Goal: Task Accomplishment & Management: Use online tool/utility

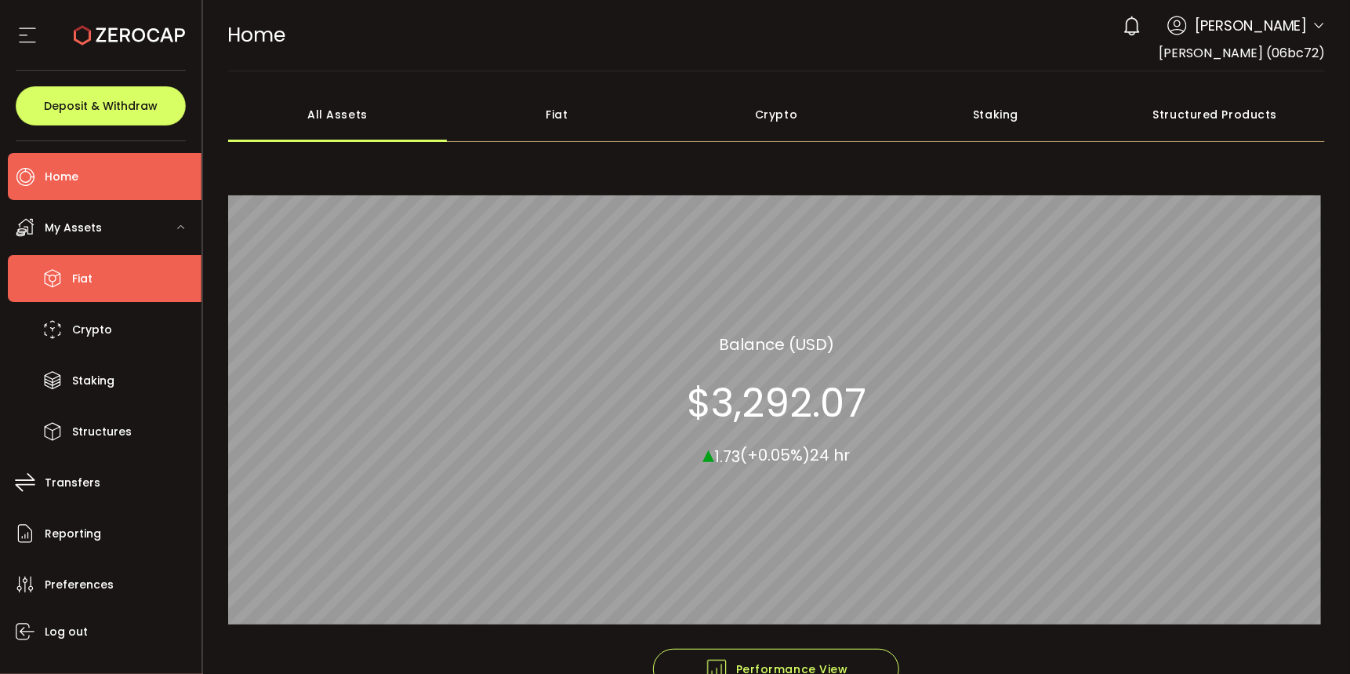
click at [67, 279] on li "Fiat" at bounding box center [105, 278] width 194 height 47
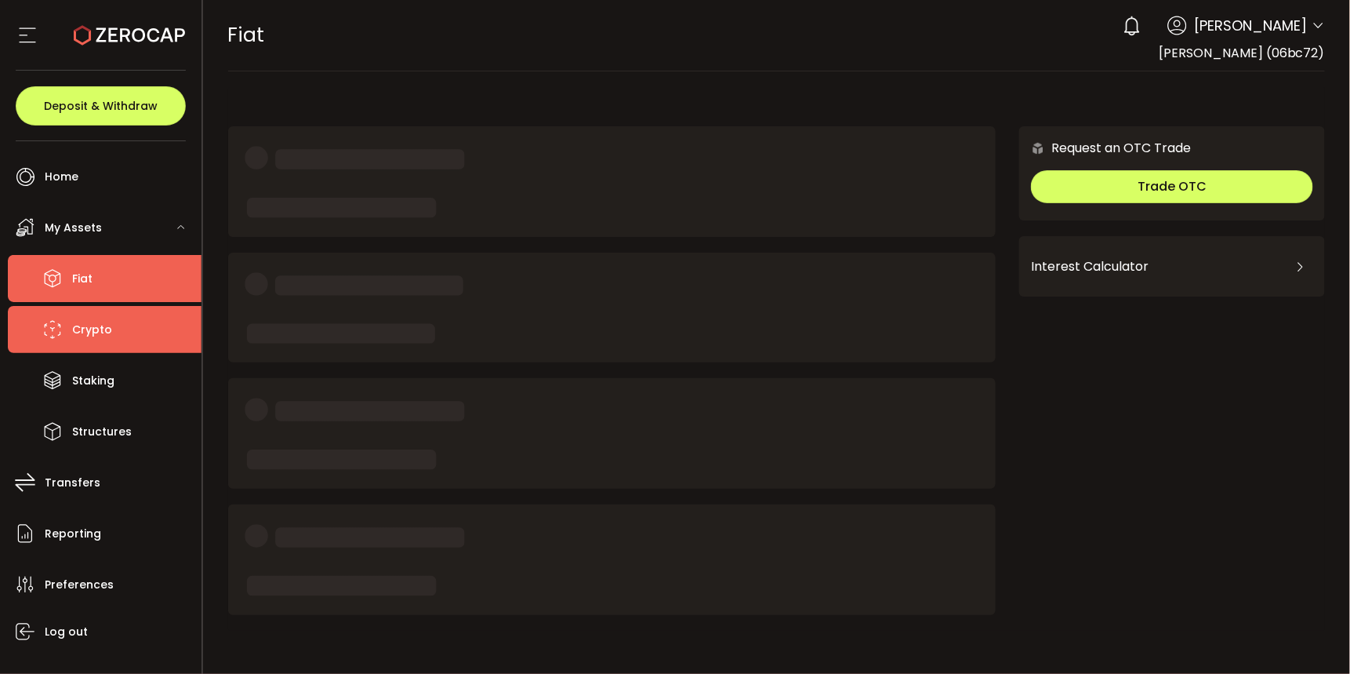
click at [94, 324] on span "Crypto" at bounding box center [92, 329] width 40 height 23
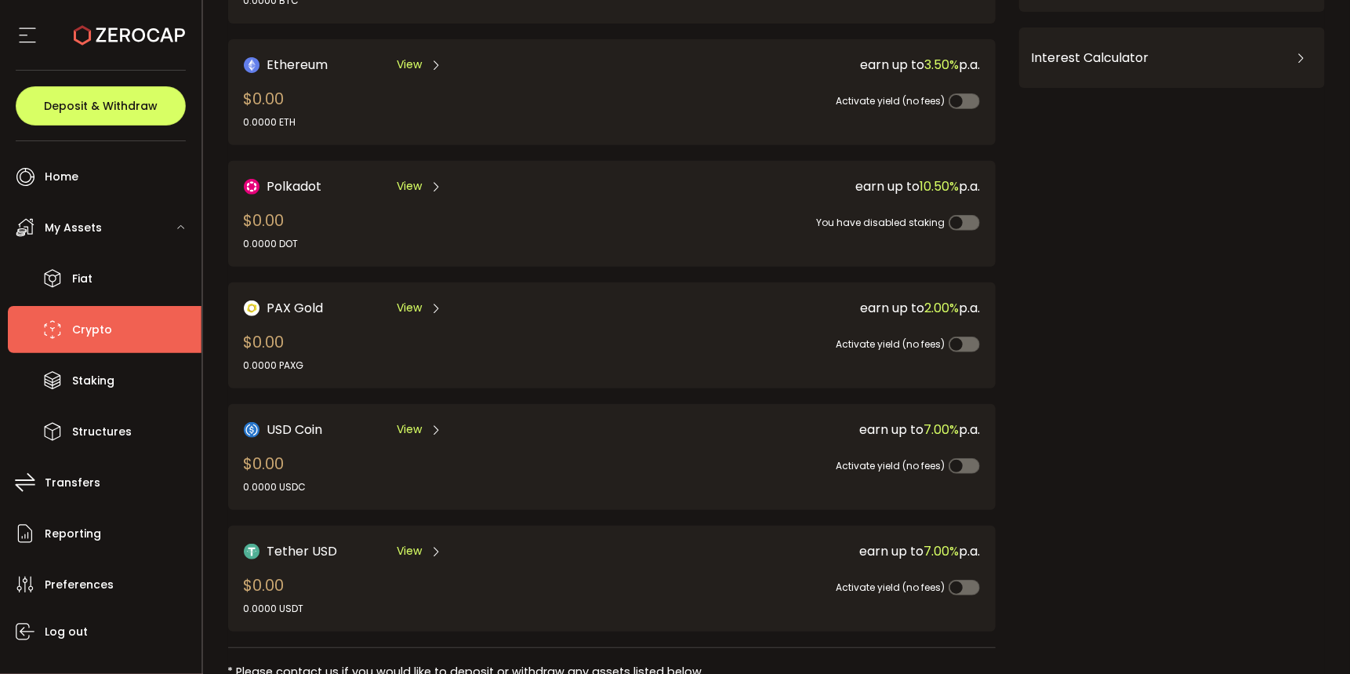
scroll to position [255, 0]
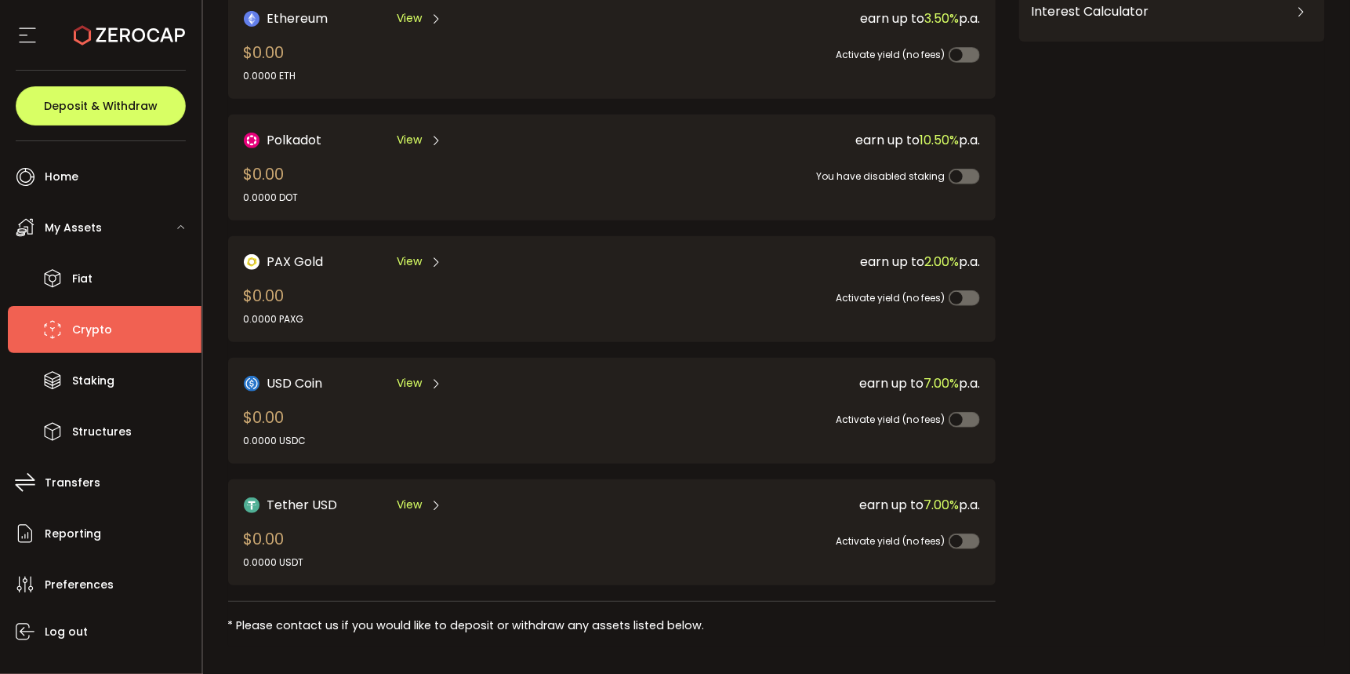
click at [416, 498] on span "View" at bounding box center [409, 504] width 25 height 16
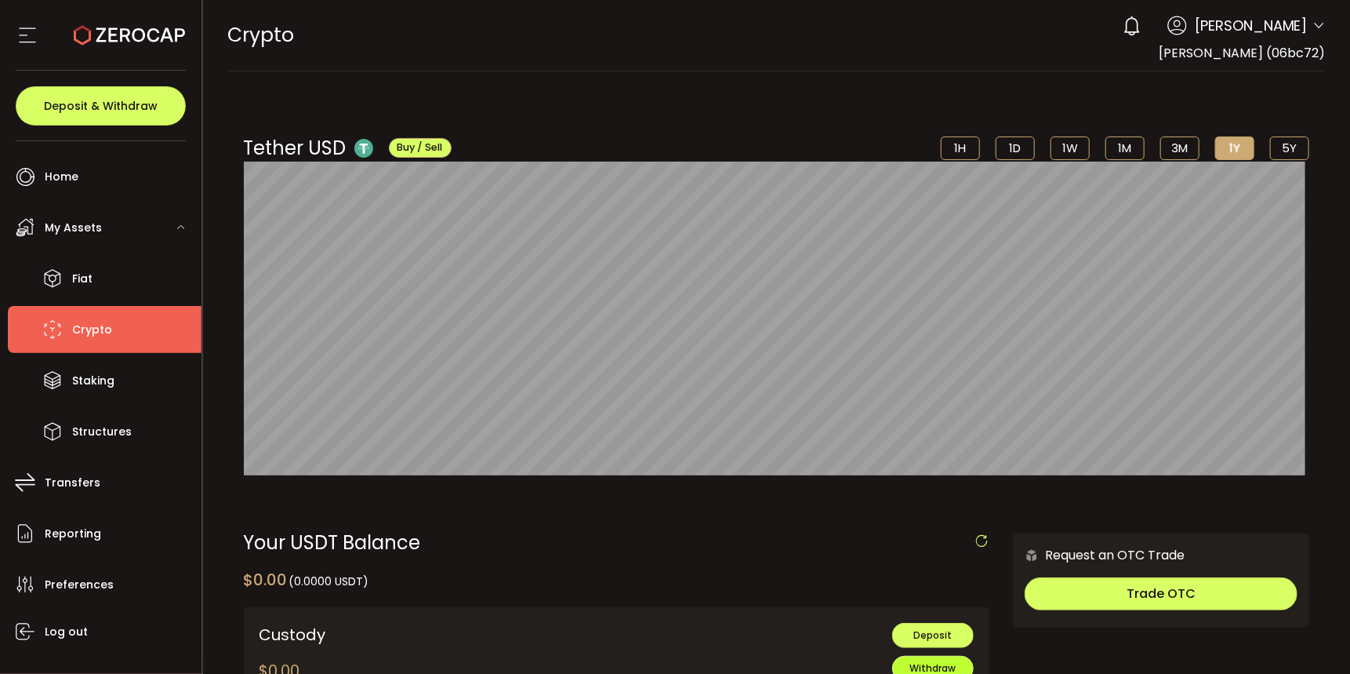
click at [904, 664] on button "Withdraw" at bounding box center [933, 668] width 82 height 25
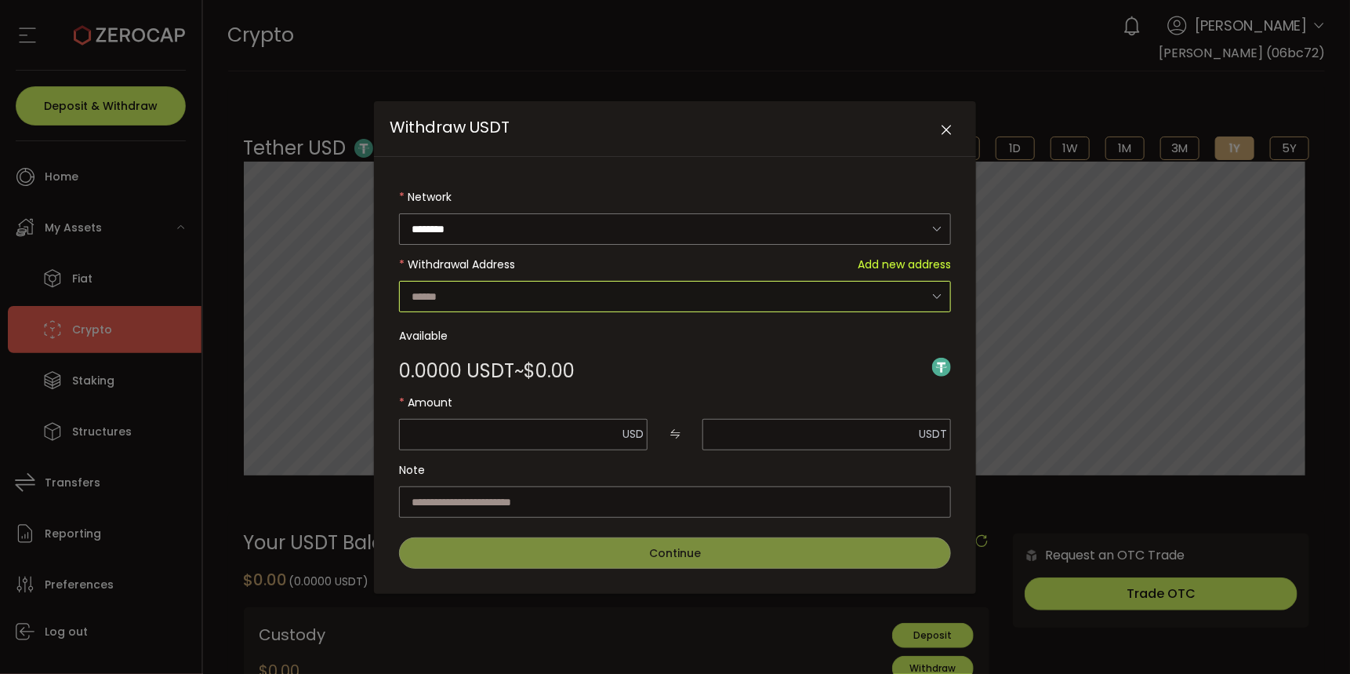
click at [522, 296] on input "Withdraw USDT" at bounding box center [675, 296] width 552 height 31
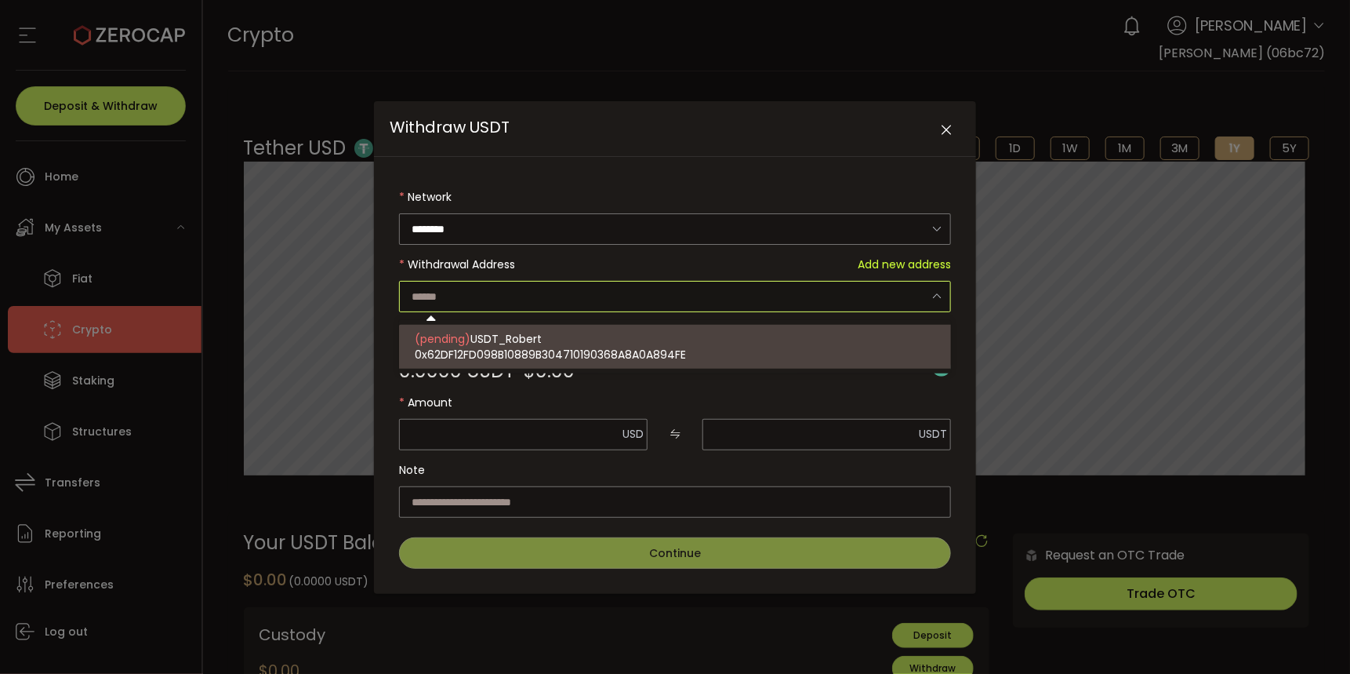
click at [951, 132] on icon "Close" at bounding box center [947, 130] width 16 height 16
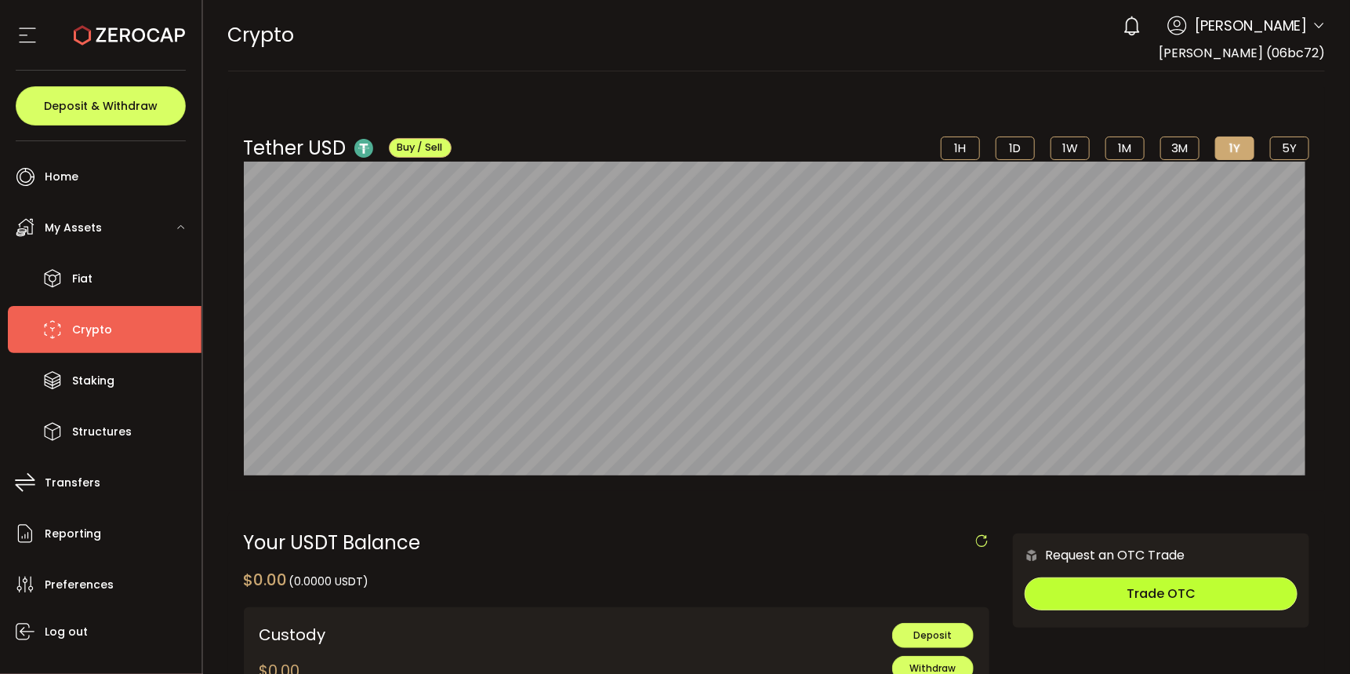
click at [1171, 595] on span "Trade OTC" at bounding box center [1161, 593] width 69 height 18
